Goal: Task Accomplishment & Management: Use online tool/utility

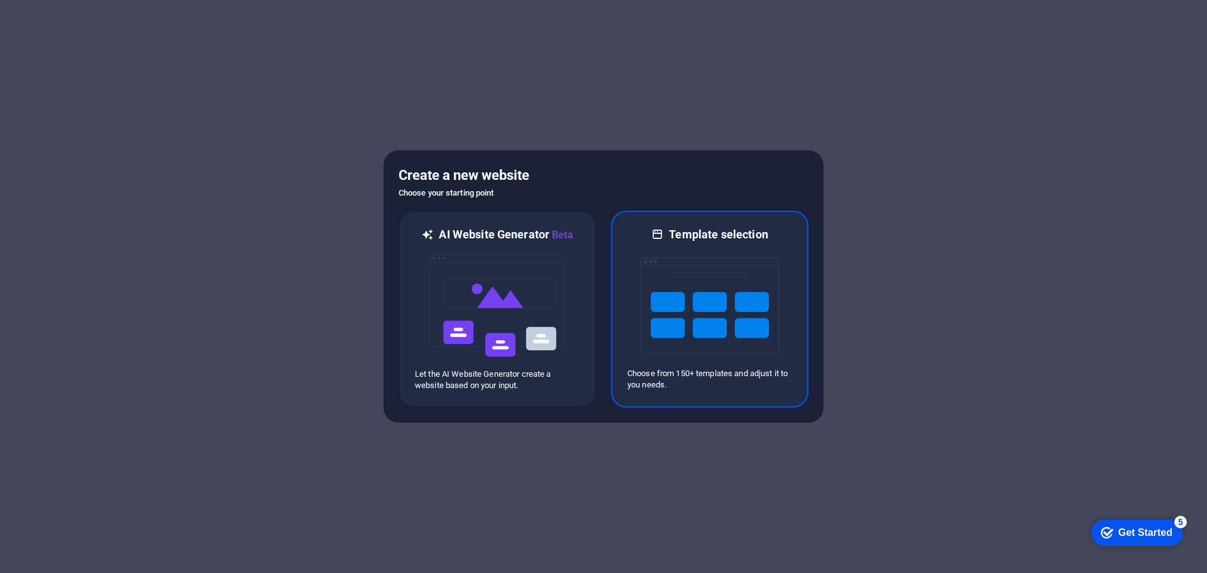
click at [699, 333] on img at bounding box center [710, 305] width 138 height 126
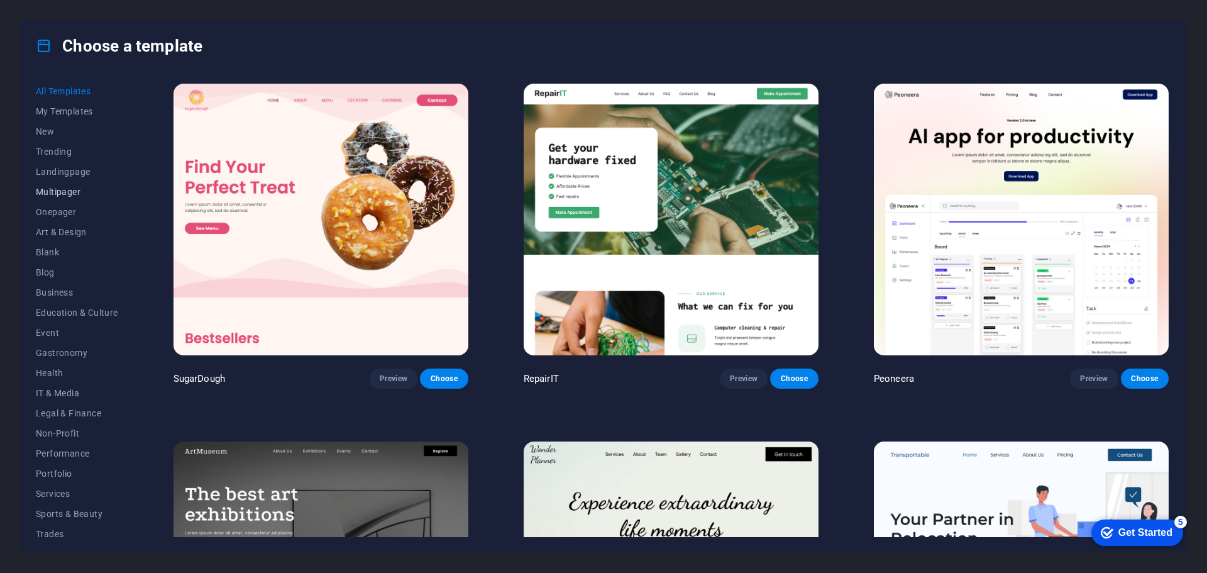
click at [68, 196] on span "Multipager" at bounding box center [77, 192] width 82 height 10
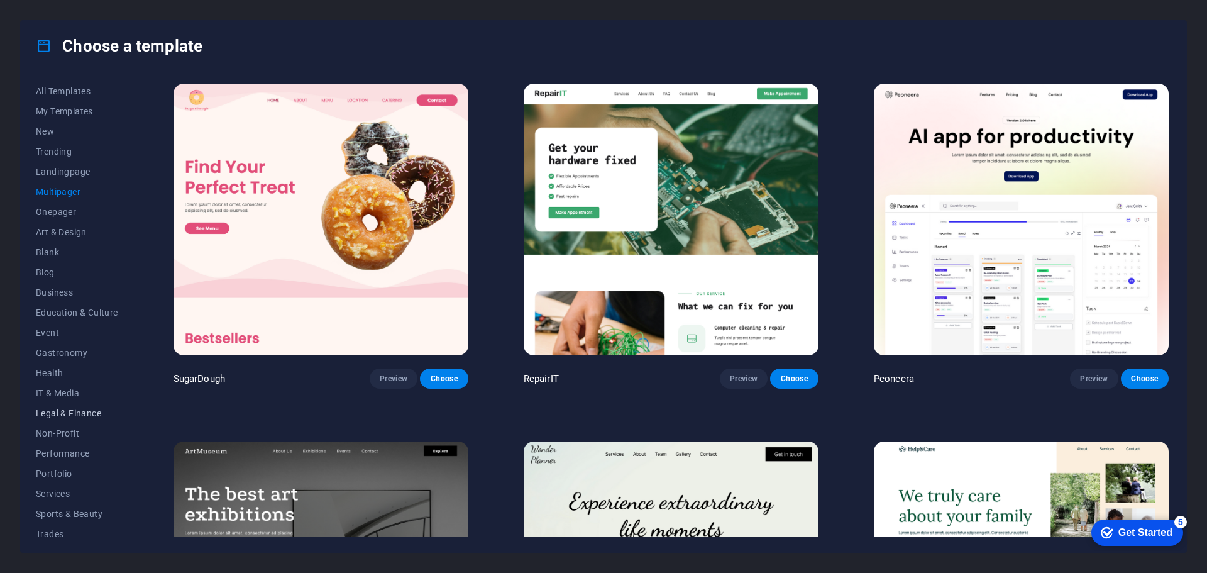
click at [84, 411] on span "Legal & Finance" at bounding box center [77, 413] width 82 height 10
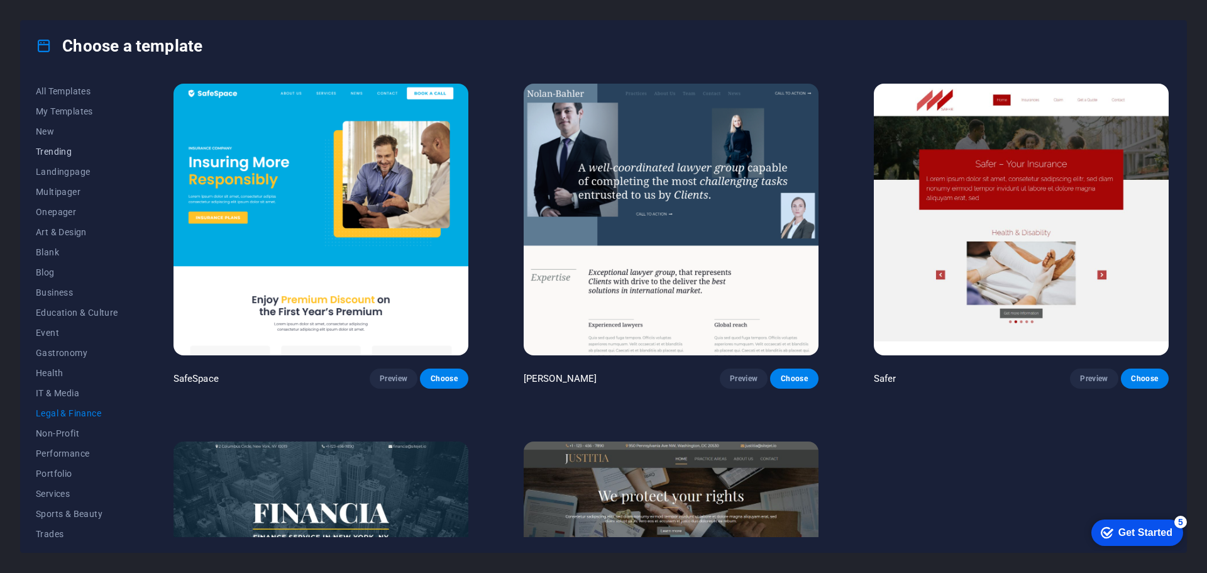
click at [45, 153] on span "Trending" at bounding box center [77, 151] width 82 height 10
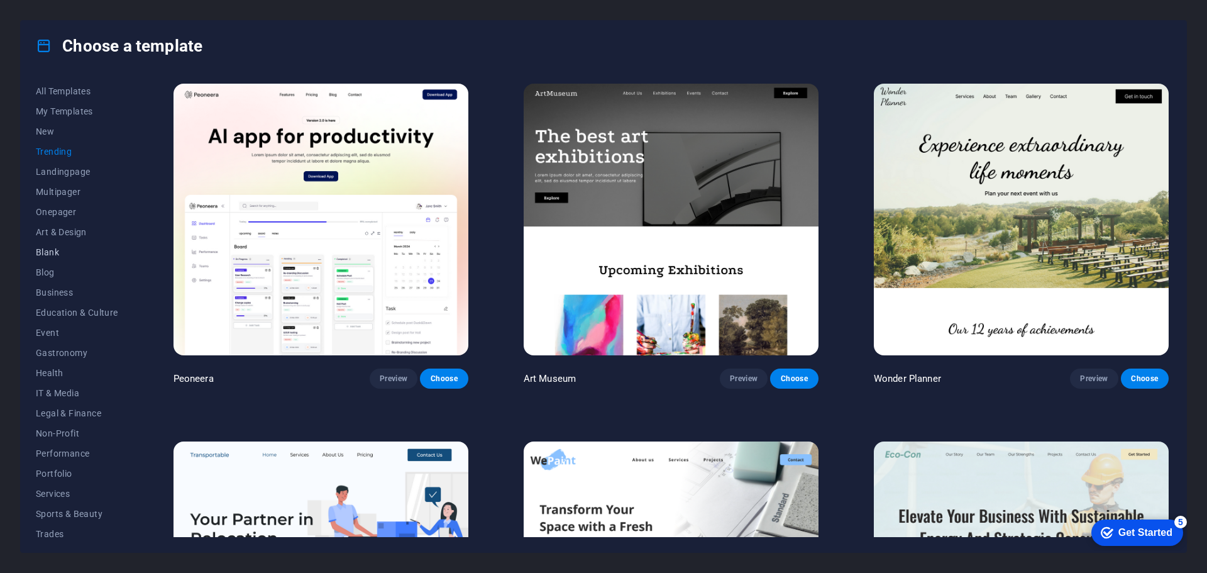
click at [57, 247] on span "Blank" at bounding box center [77, 252] width 82 height 10
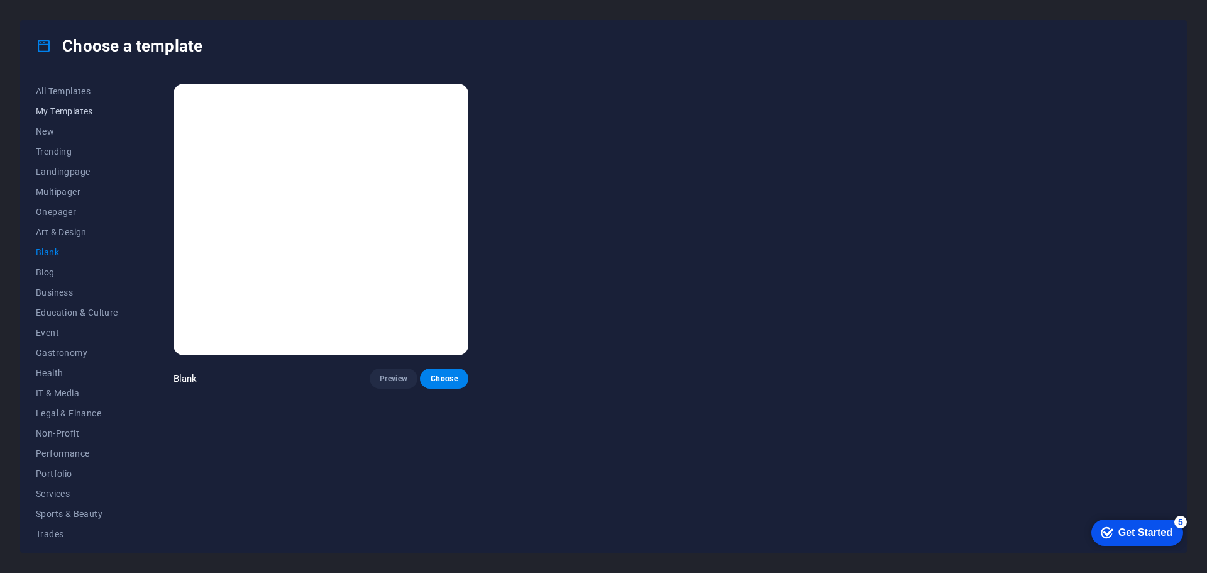
click at [69, 114] on span "My Templates" at bounding box center [77, 111] width 82 height 10
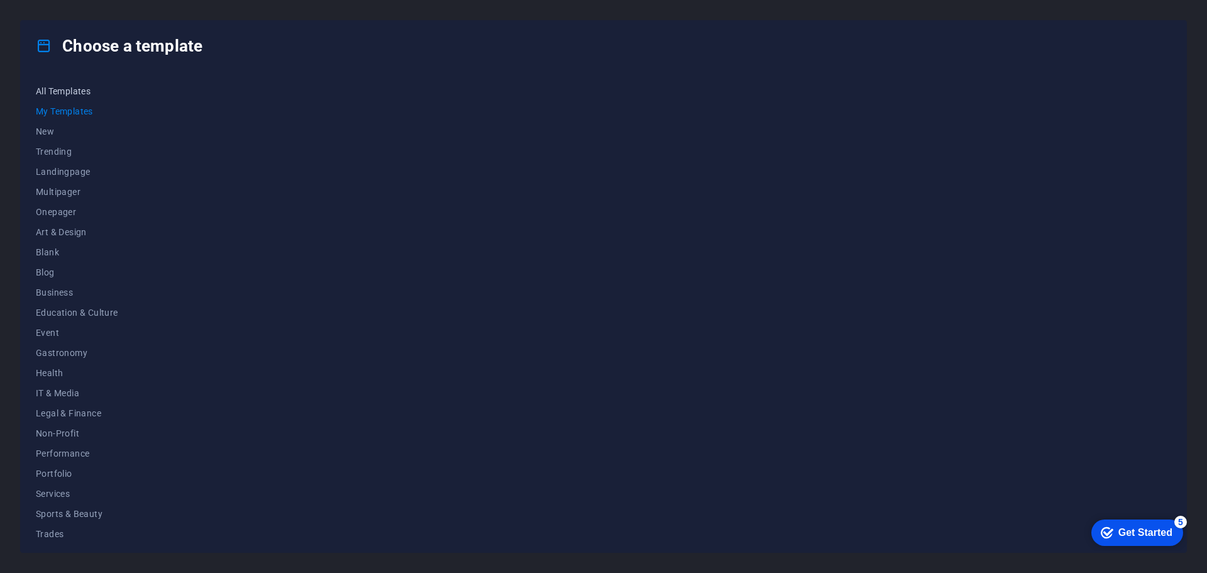
click at [70, 92] on span "All Templates" at bounding box center [77, 91] width 82 height 10
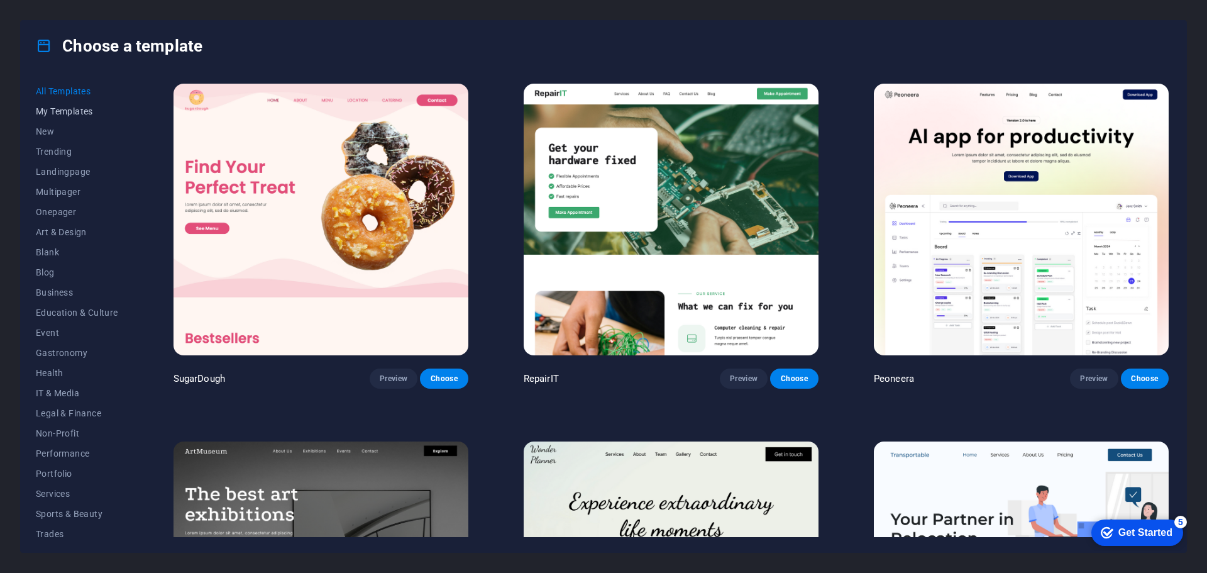
click at [77, 107] on span "My Templates" at bounding box center [77, 111] width 82 height 10
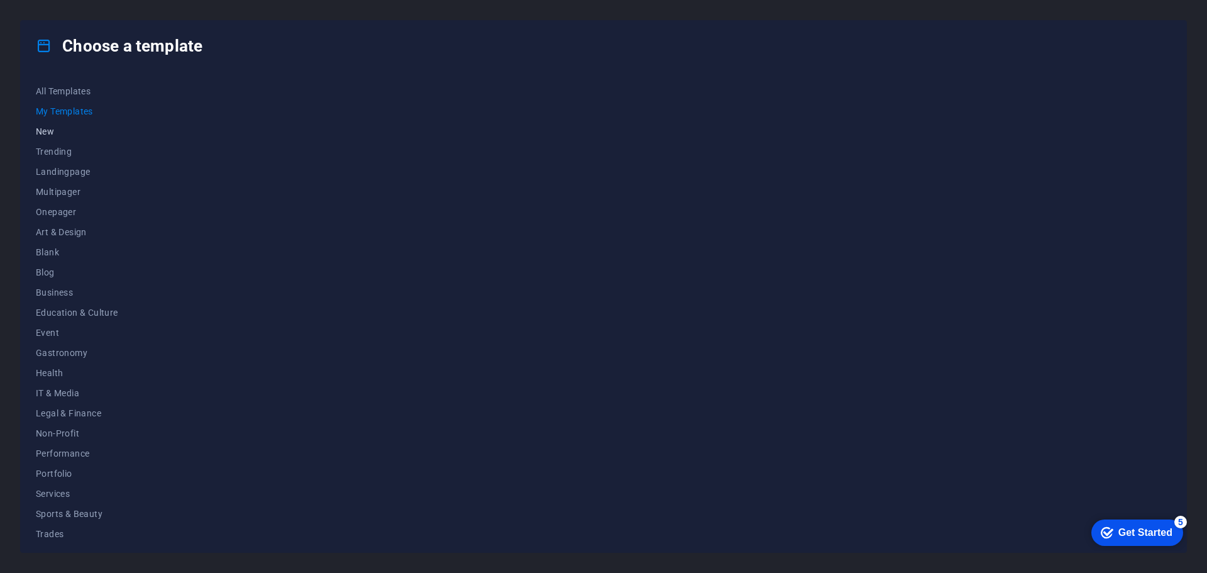
click at [58, 132] on span "New" at bounding box center [77, 131] width 82 height 10
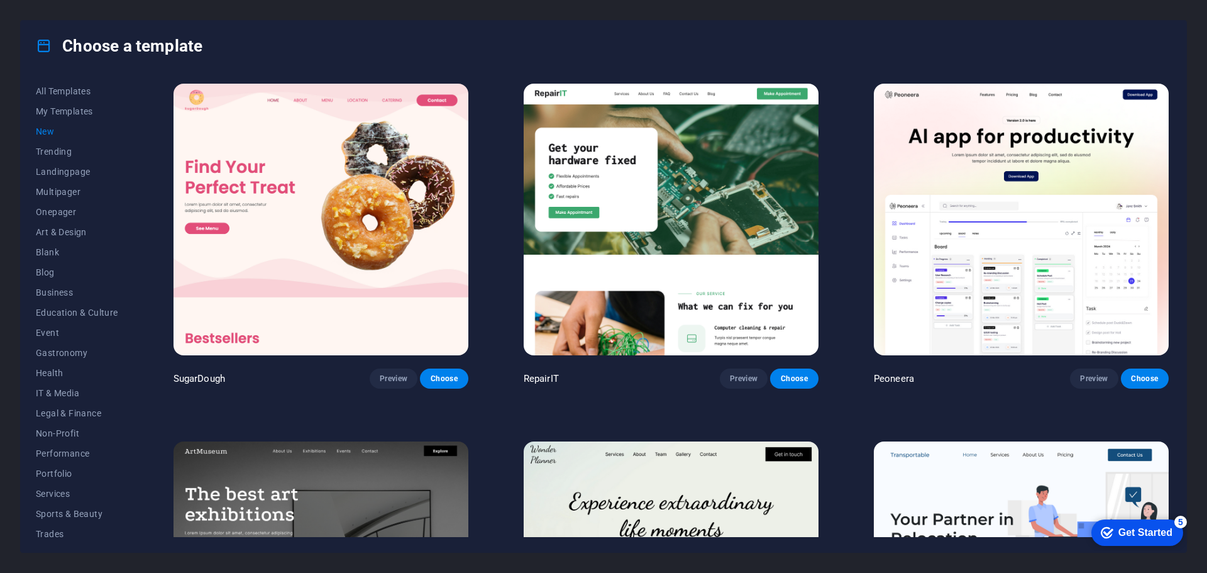
click at [47, 131] on span "New" at bounding box center [77, 131] width 82 height 10
click at [795, 378] on span "Choose" at bounding box center [794, 378] width 28 height 10
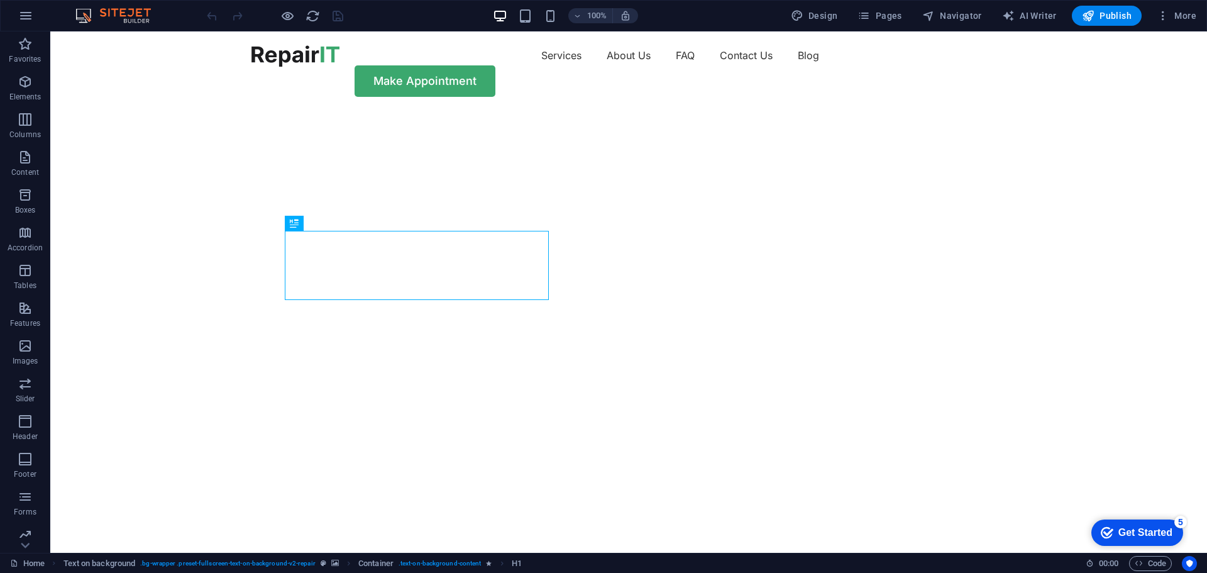
click at [1149, 533] on div "Get Started" at bounding box center [1145, 532] width 54 height 11
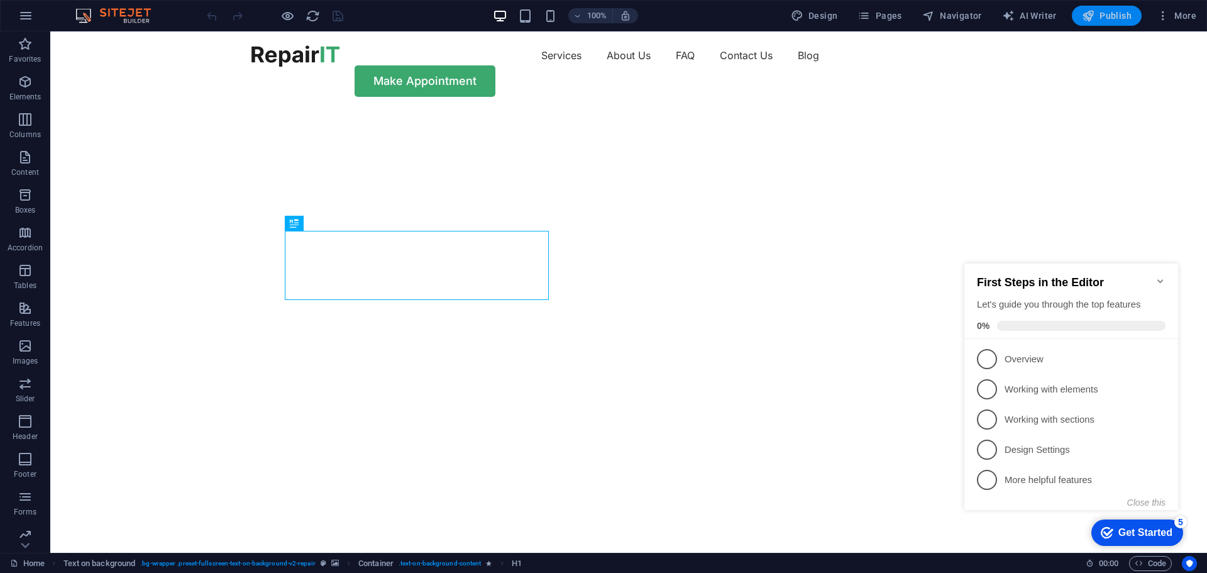
click at [1121, 16] on span "Publish" at bounding box center [1107, 15] width 50 height 13
